Goal: Communication & Community: Answer question/provide support

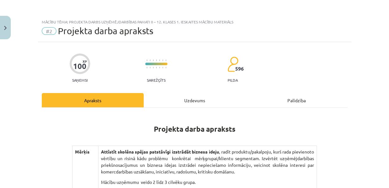
scroll to position [113, 0]
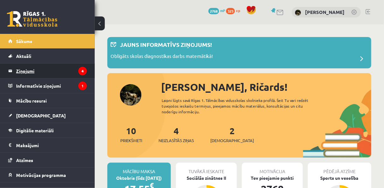
click at [74, 75] on legend "Ziņojumi 4" at bounding box center [51, 71] width 71 height 15
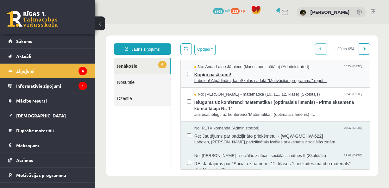
click at [271, 79] on span "Labdien! Atgādinām, ka eSkolas sadaļā "Motivācijas programma" regul..." at bounding box center [278, 81] width 169 height 6
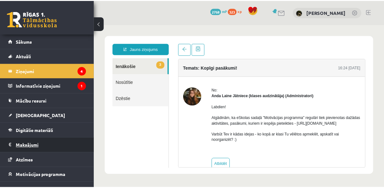
scroll to position [23, 0]
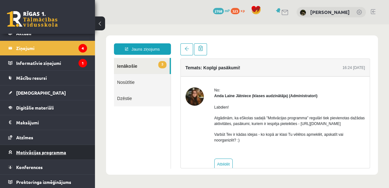
click at [59, 150] on span "Motivācijas programma" at bounding box center [41, 152] width 50 height 6
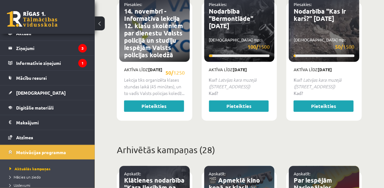
scroll to position [379, 0]
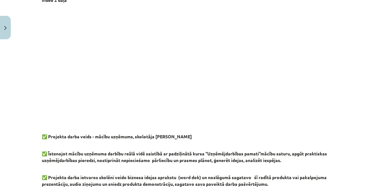
scroll to position [531, 0]
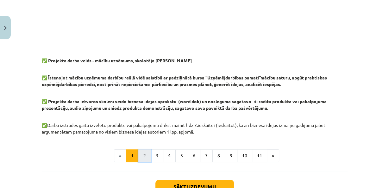
click at [142, 151] on button "2" at bounding box center [144, 155] width 13 height 13
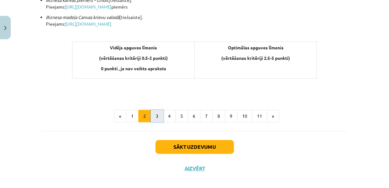
click at [150, 116] on button "3" at bounding box center [156, 116] width 13 height 13
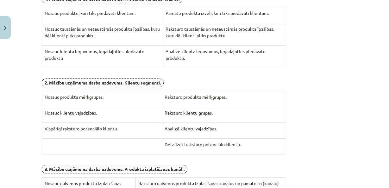
scroll to position [214, 0]
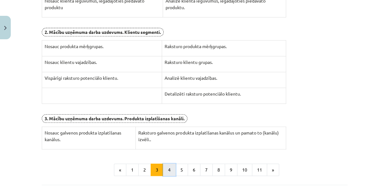
click at [166, 163] on button "4" at bounding box center [169, 169] width 13 height 13
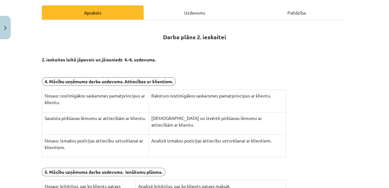
scroll to position [37, 0]
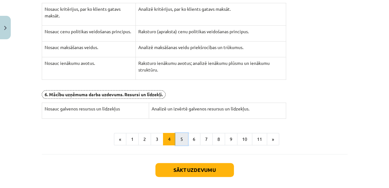
click at [176, 139] on button "5" at bounding box center [181, 139] width 13 height 13
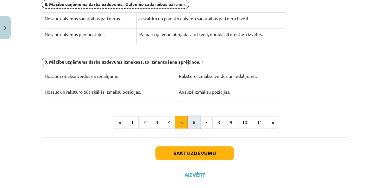
click at [189, 123] on button "6" at bounding box center [193, 122] width 13 height 13
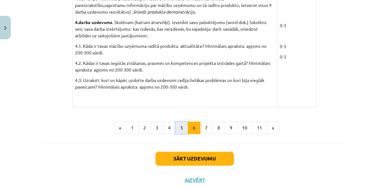
click at [182, 129] on button "5" at bounding box center [181, 127] width 13 height 13
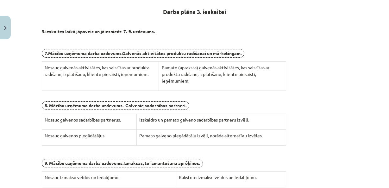
scroll to position [88, 0]
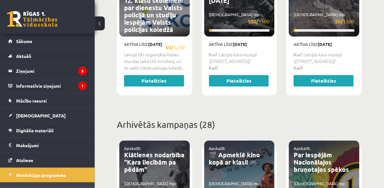
scroll to position [23, 0]
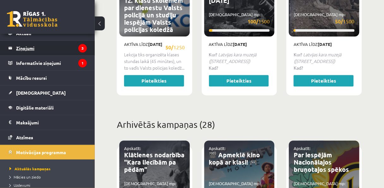
click at [47, 47] on legend "Ziņojumi 3" at bounding box center [51, 48] width 71 height 15
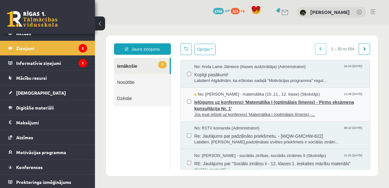
click at [277, 112] on span "Jūs esat ielūgti uz konferenci 'Matemātika I (optimālais līmenis) -..." at bounding box center [278, 115] width 169 height 6
